Goal: Information Seeking & Learning: Learn about a topic

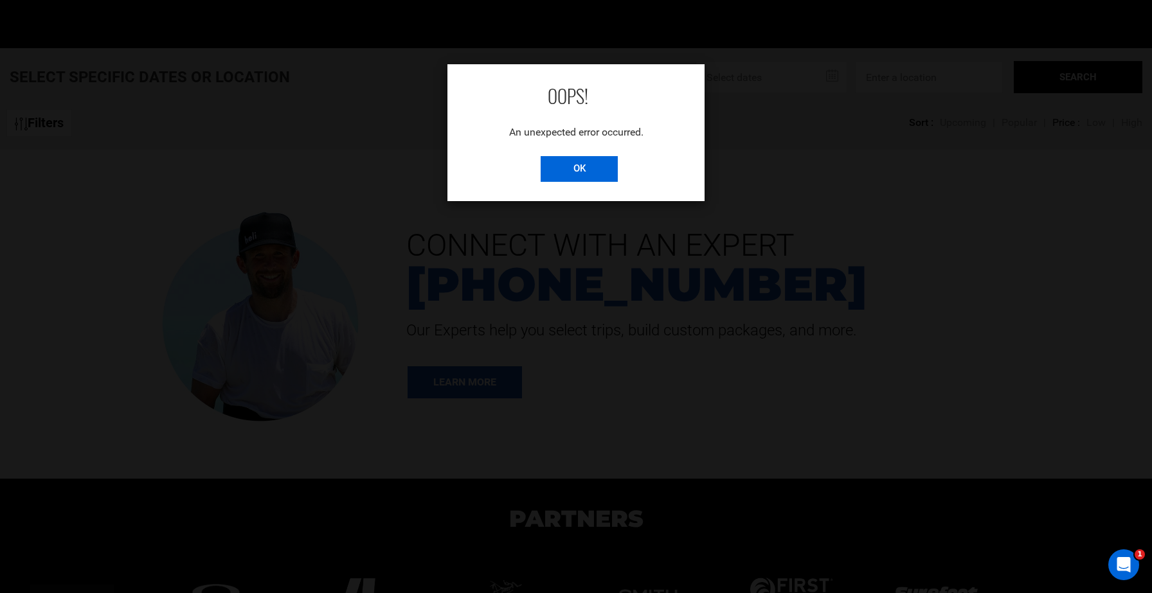
click at [588, 168] on input "OK" at bounding box center [579, 169] width 77 height 26
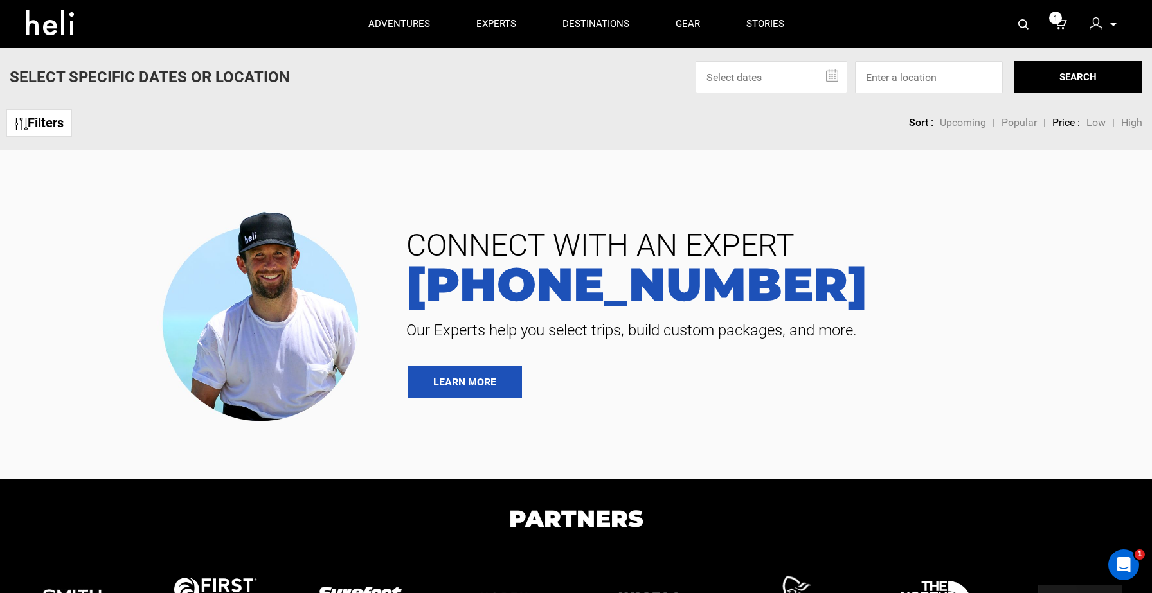
click at [422, 118] on div "Filters sortby Sort Upcoming Popular Price: Low to High Price : High to Low Sor…" at bounding box center [576, 117] width 1152 height 28
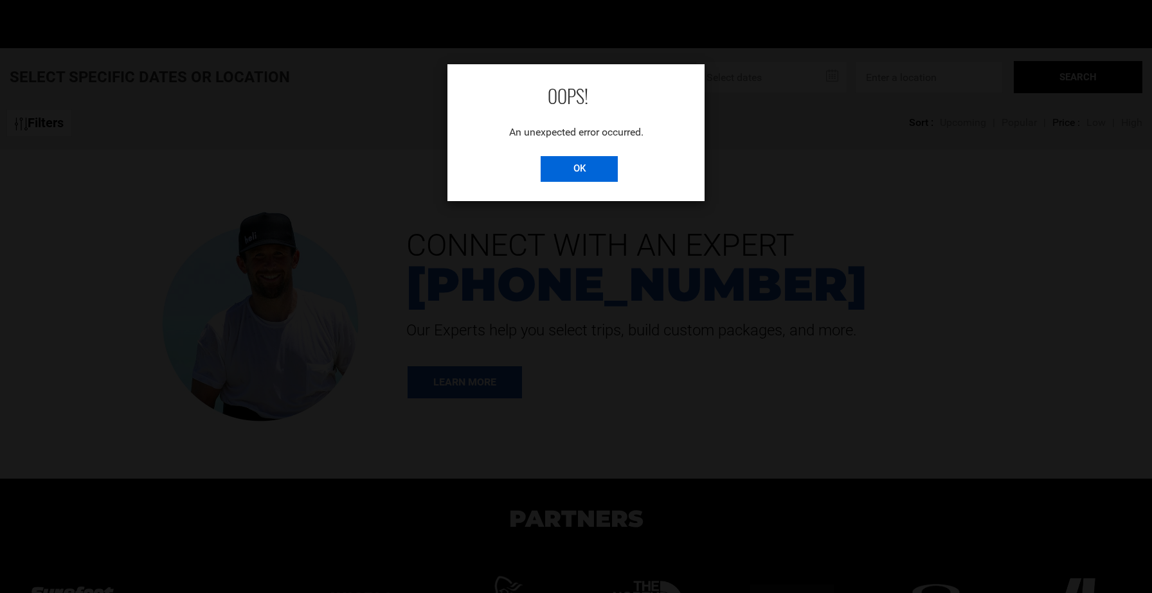
click at [572, 170] on input "OK" at bounding box center [579, 169] width 77 height 26
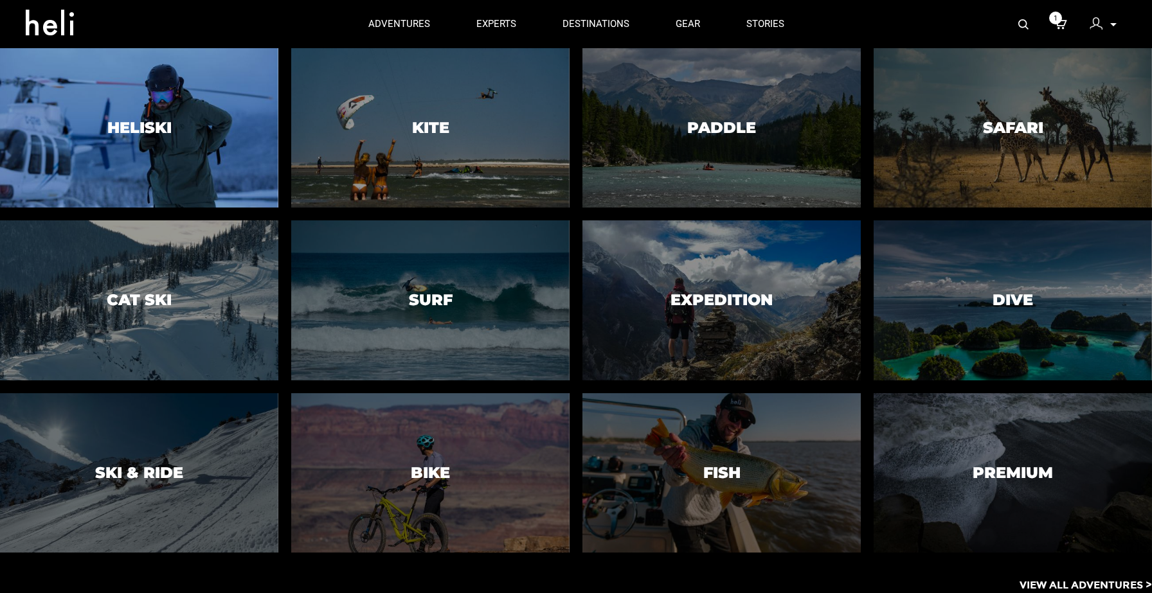
click at [211, 165] on div at bounding box center [139, 128] width 284 height 163
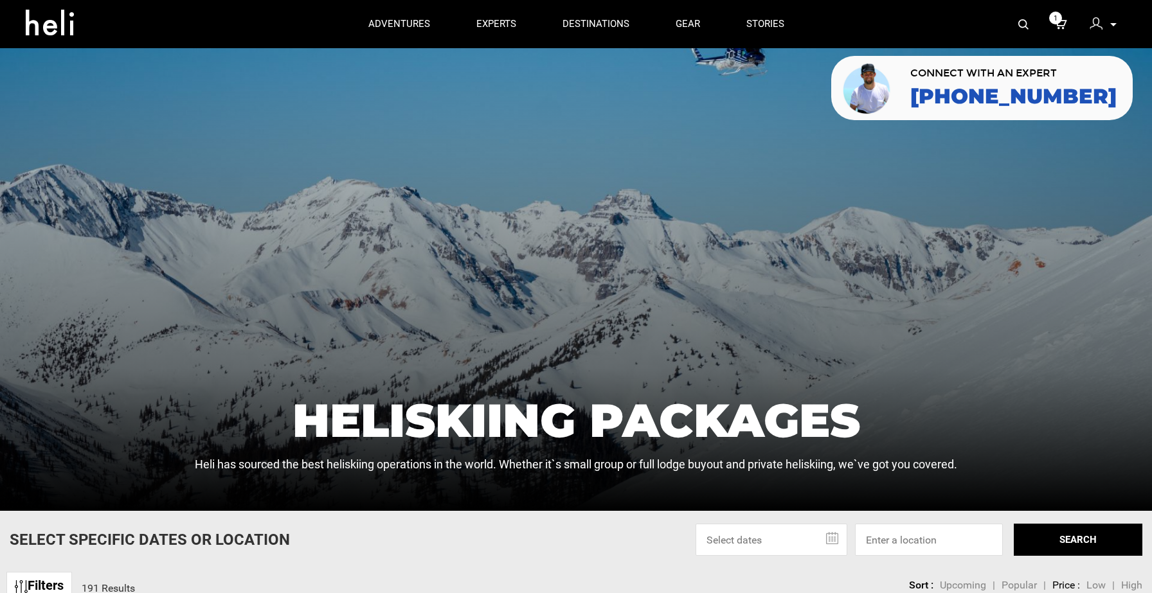
scroll to position [6, 0]
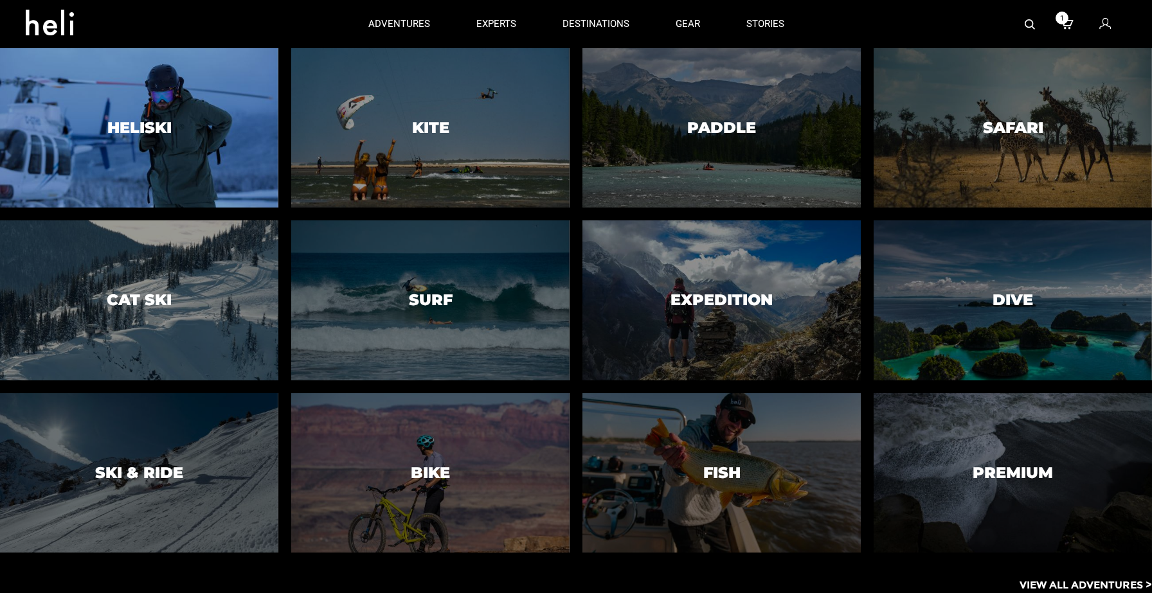
click at [223, 111] on div at bounding box center [139, 128] width 284 height 163
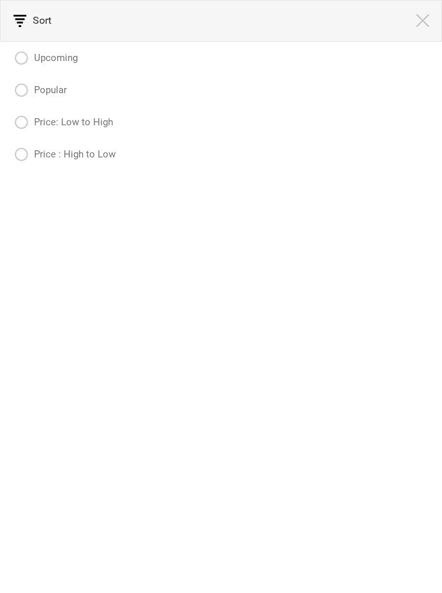
click at [423, 29] on span at bounding box center [423, 20] width 39 height 41
